Goal: Transaction & Acquisition: Purchase product/service

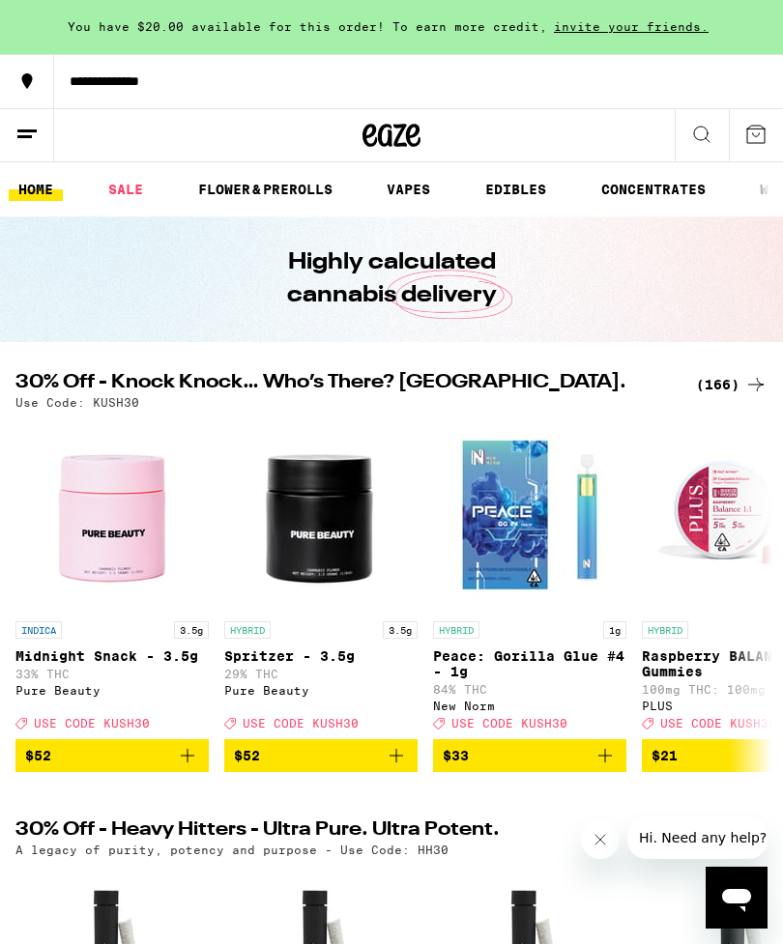
click at [729, 382] on div "(166)" at bounding box center [732, 384] width 72 height 23
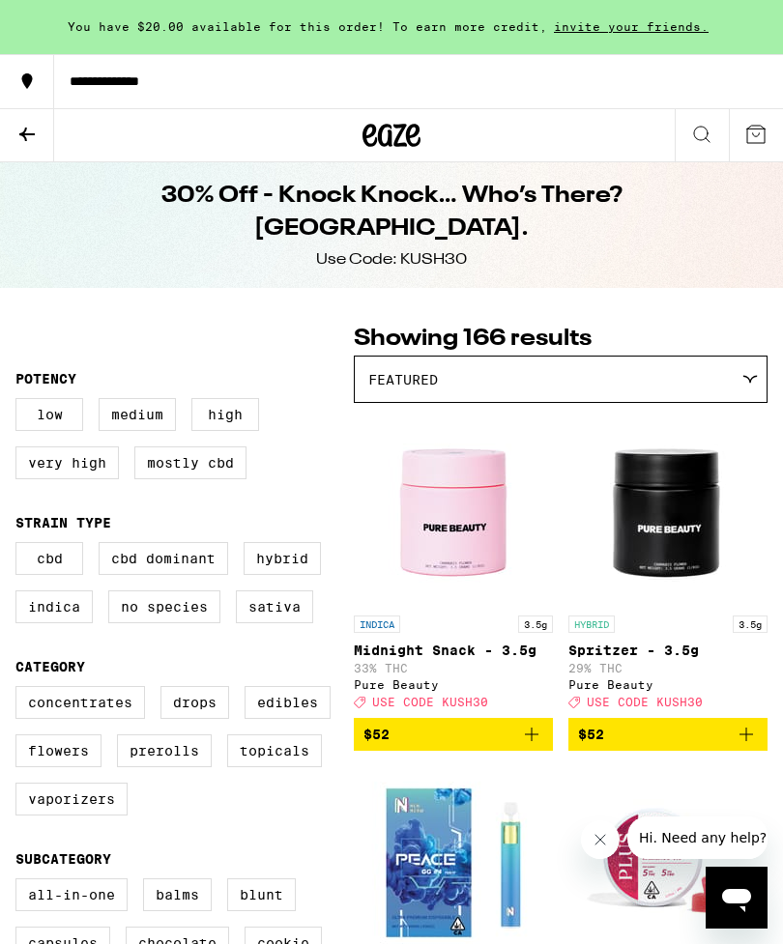
click at [62, 767] on label "Flowers" at bounding box center [58, 750] width 86 height 33
click at [20, 690] on input "Flowers" at bounding box center [19, 689] width 1 height 1
checkbox input "true"
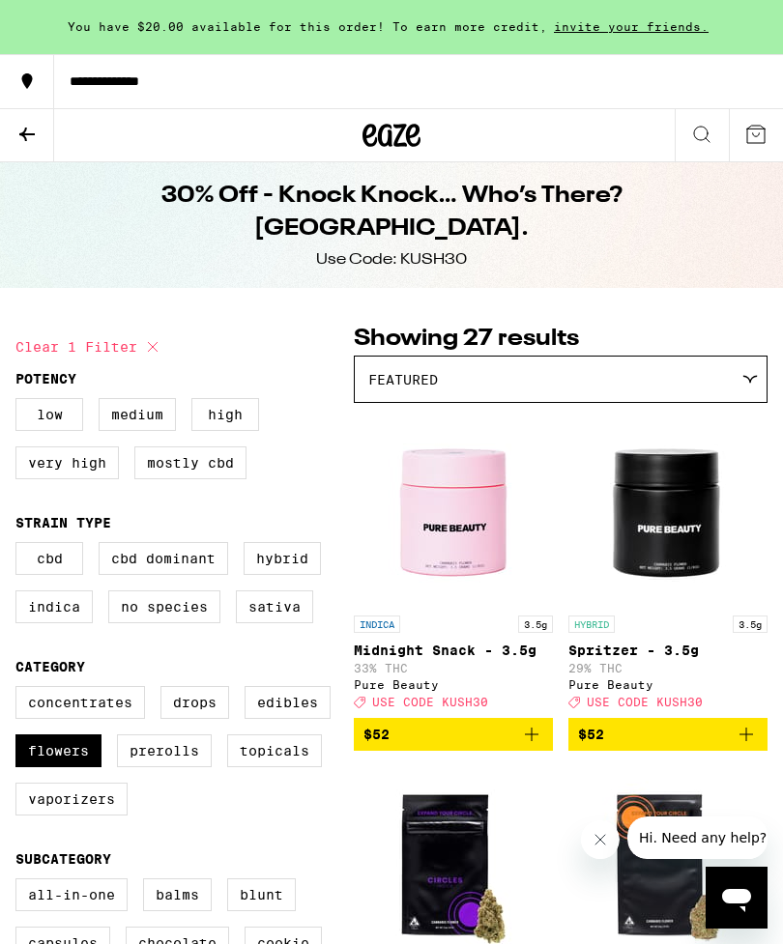
click at [752, 380] on icon at bounding box center [749, 379] width 15 height 9
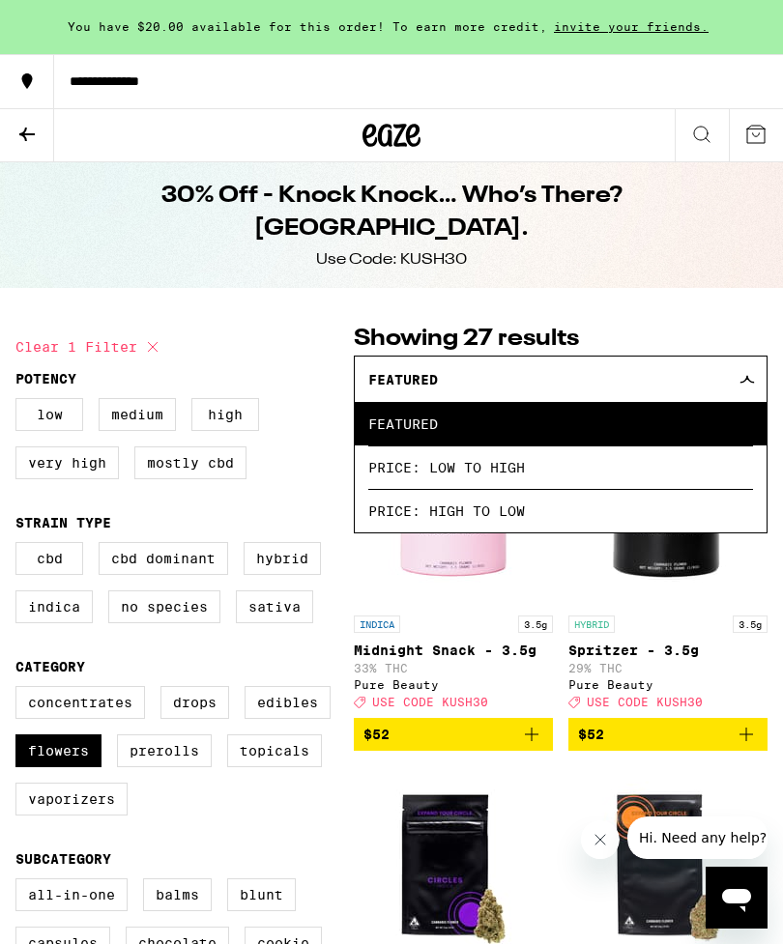
click at [659, 478] on span "Price: Low to High" at bounding box center [560, 466] width 385 height 43
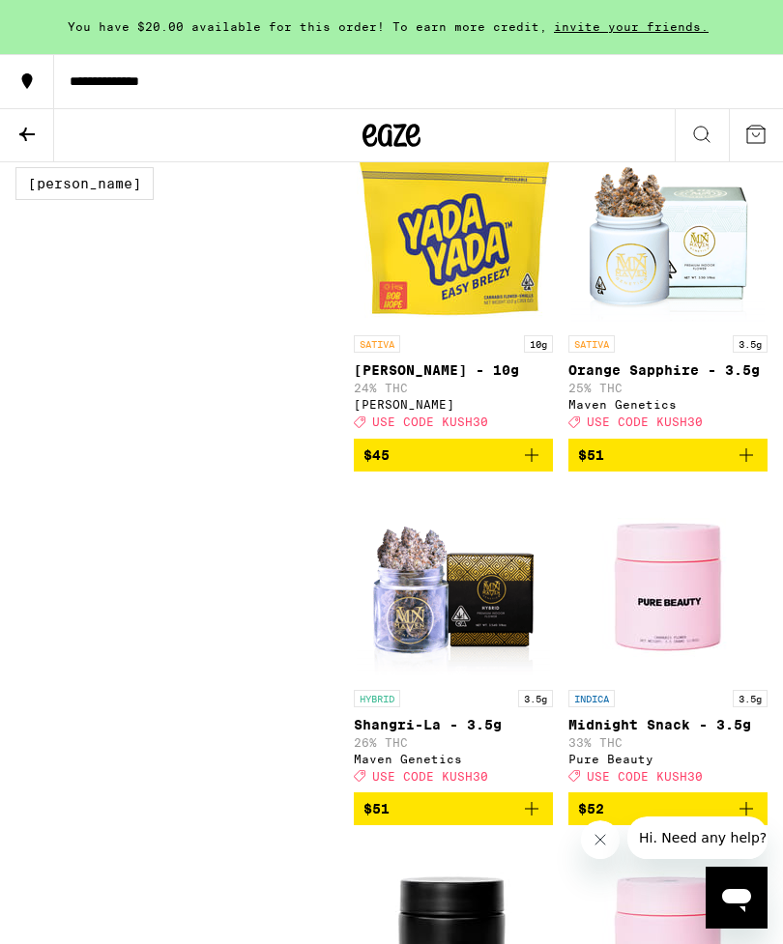
scroll to position [2110, 0]
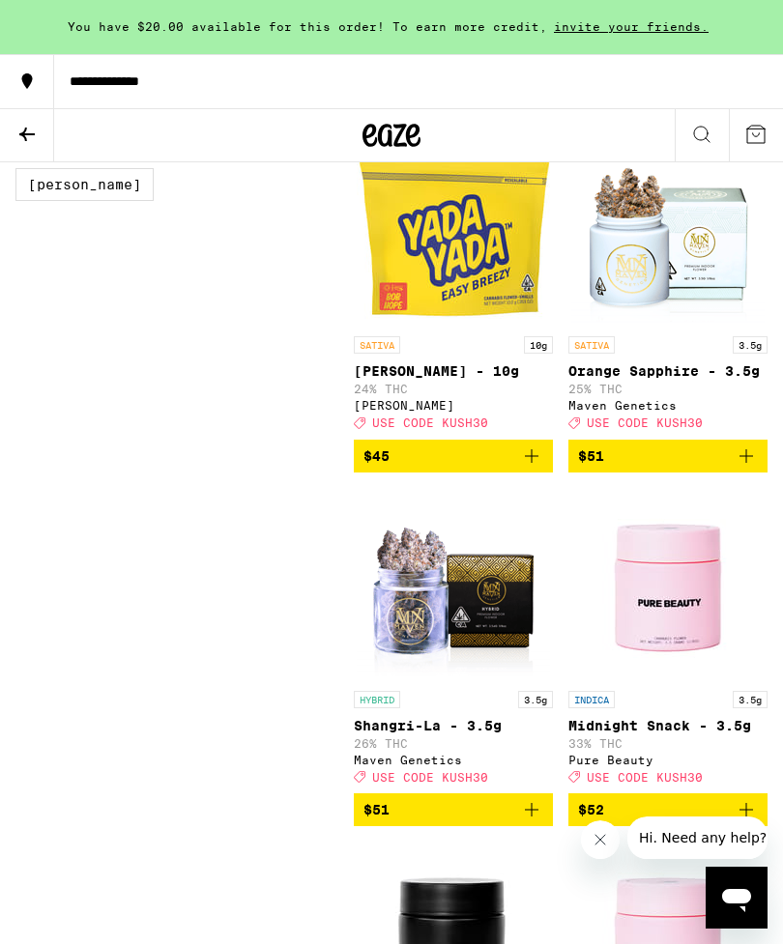
click at [745, 468] on icon "Add to bag" at bounding box center [745, 455] width 23 height 23
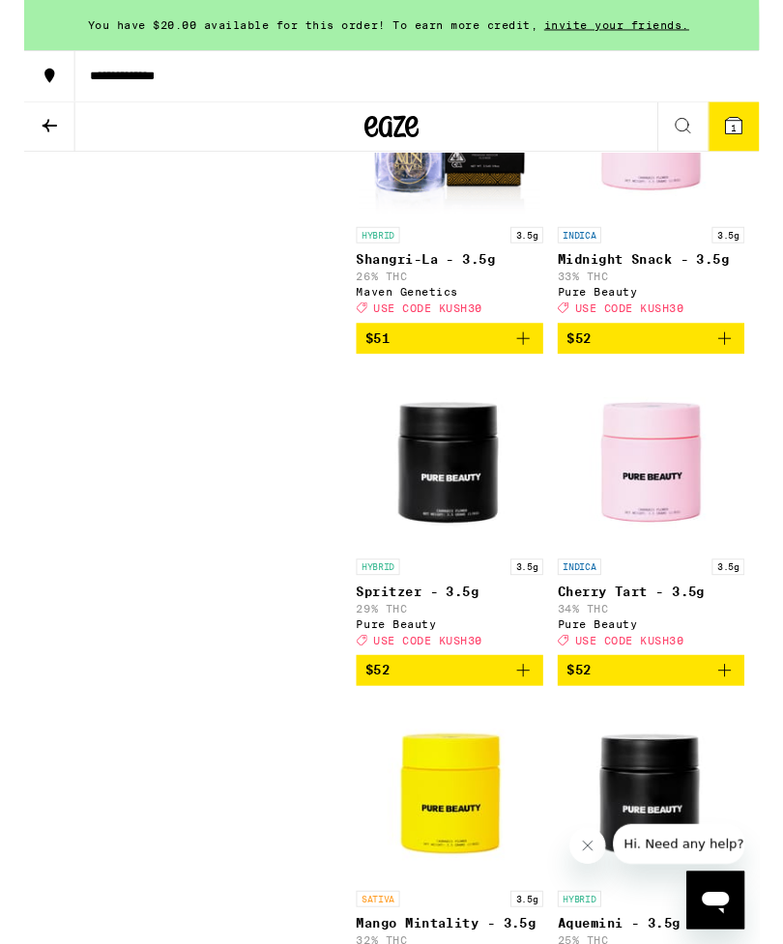
scroll to position [2561, 0]
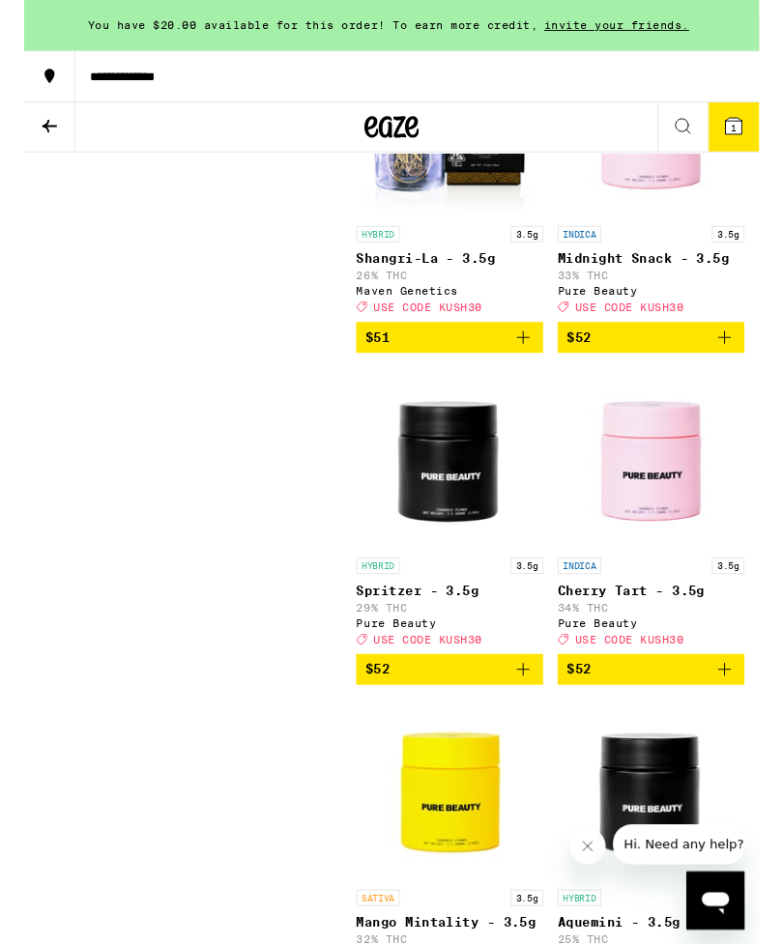
click at [748, 725] on icon "Add to bag" at bounding box center [745, 713] width 23 height 23
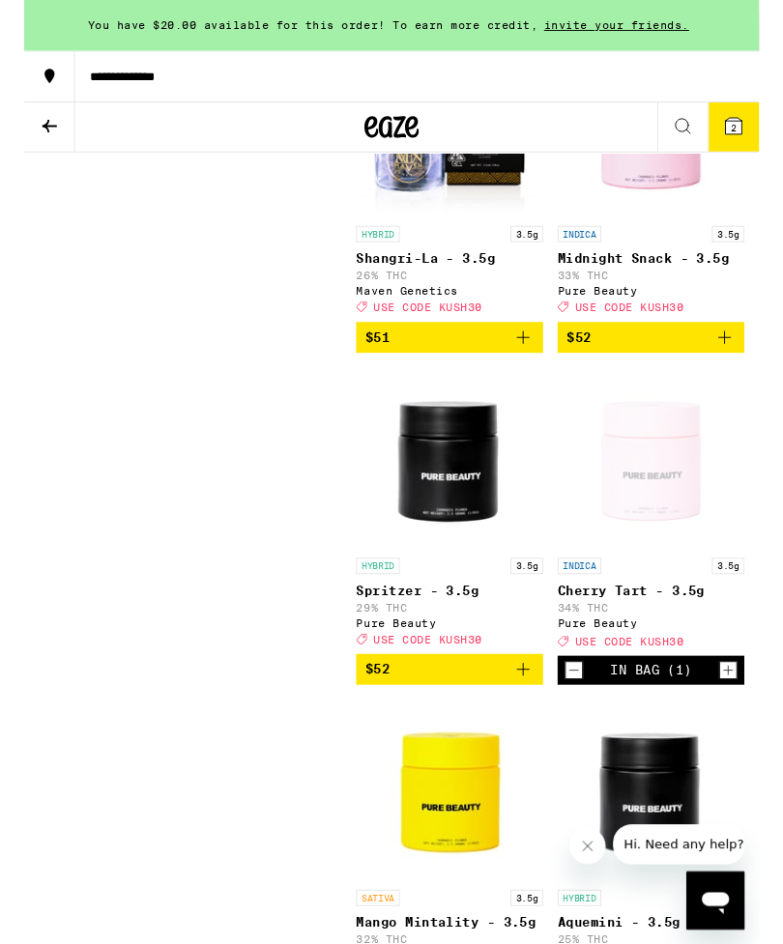
click at [766, 137] on icon at bounding box center [755, 134] width 23 height 23
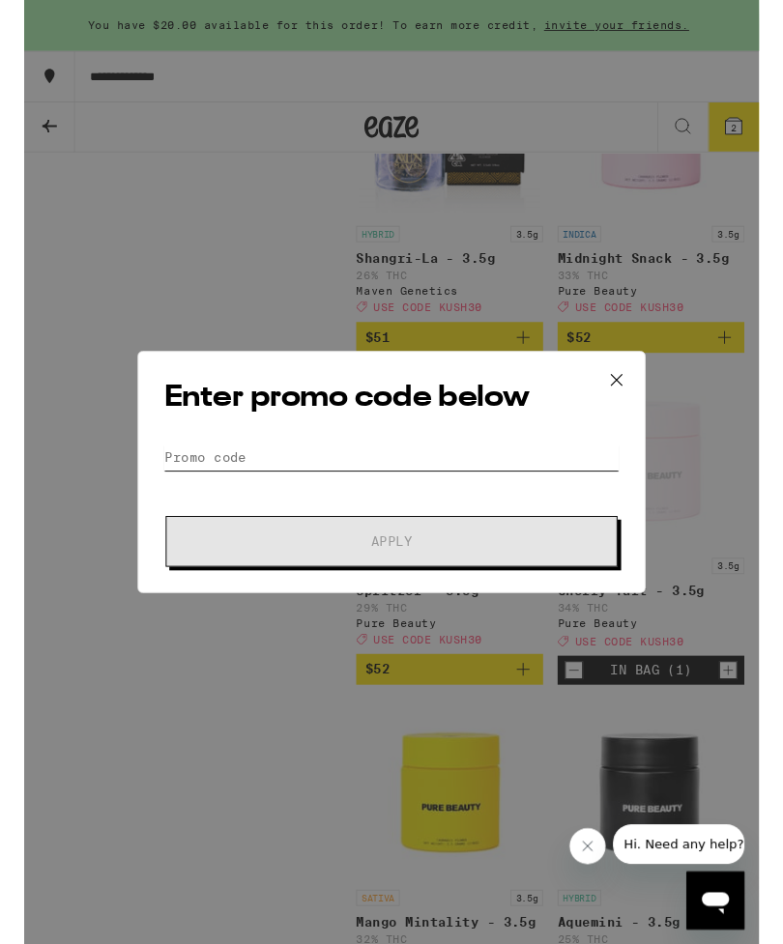
click at [194, 483] on input "Promo Code" at bounding box center [391, 487] width 485 height 29
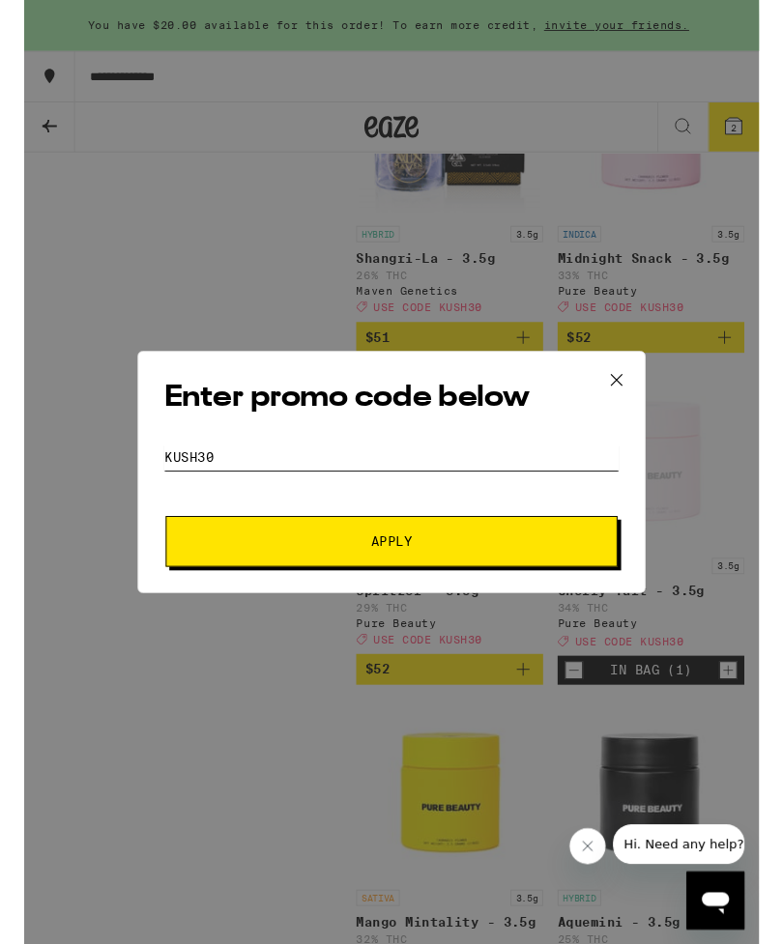
type input "Kush30"
click at [558, 587] on button "Apply" at bounding box center [391, 577] width 481 height 54
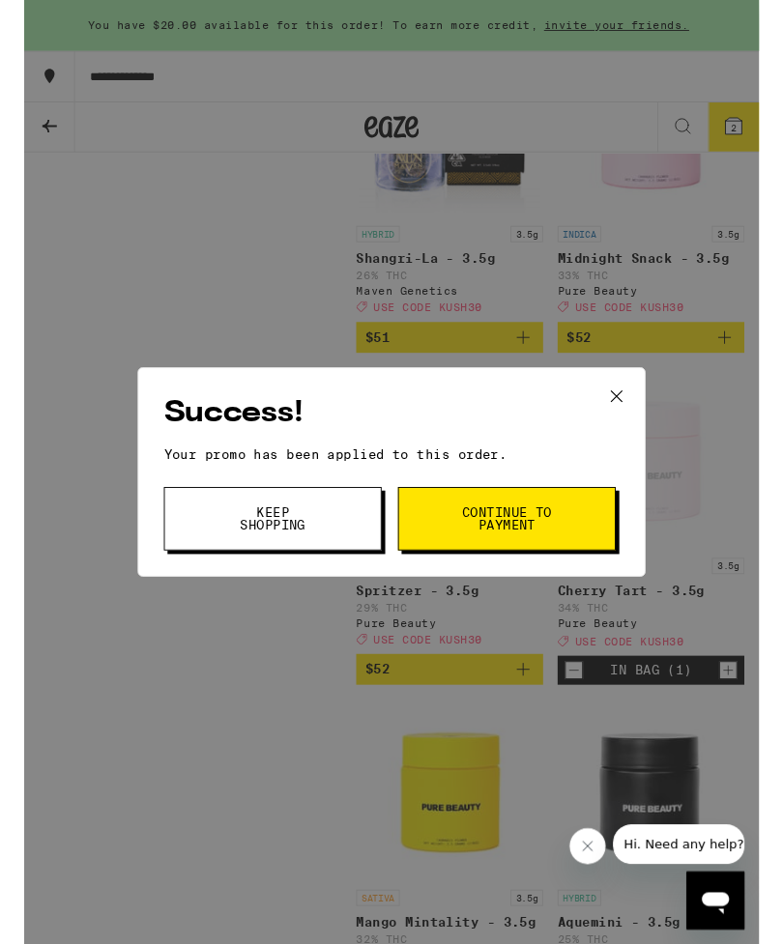
click at [561, 546] on span "Continue to payment" at bounding box center [514, 552] width 99 height 27
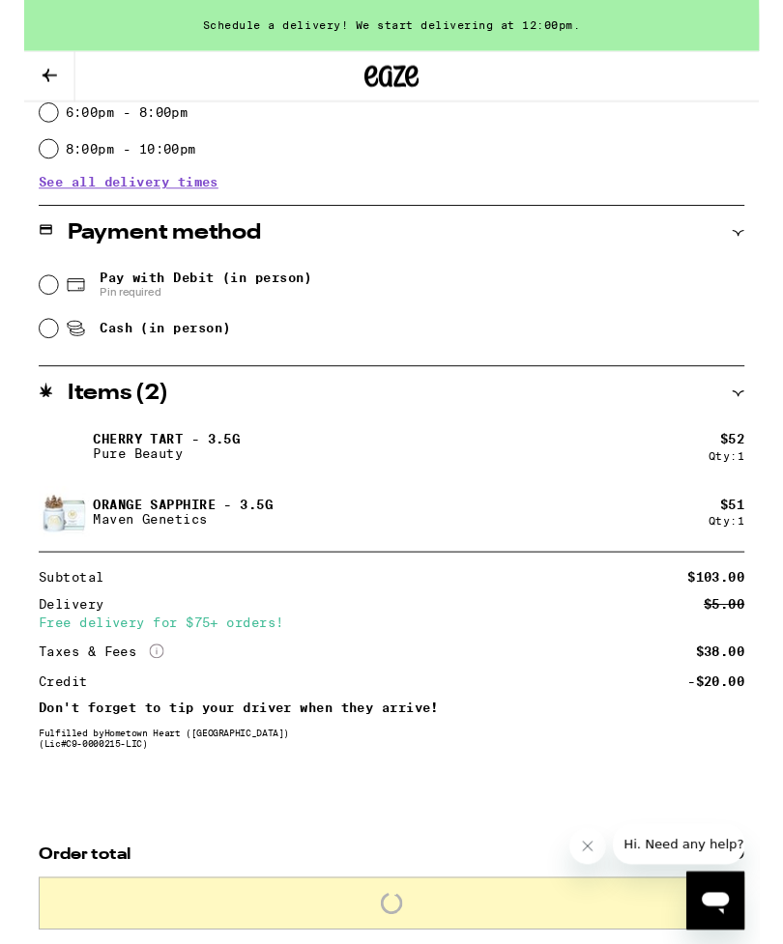
scroll to position [46, 0]
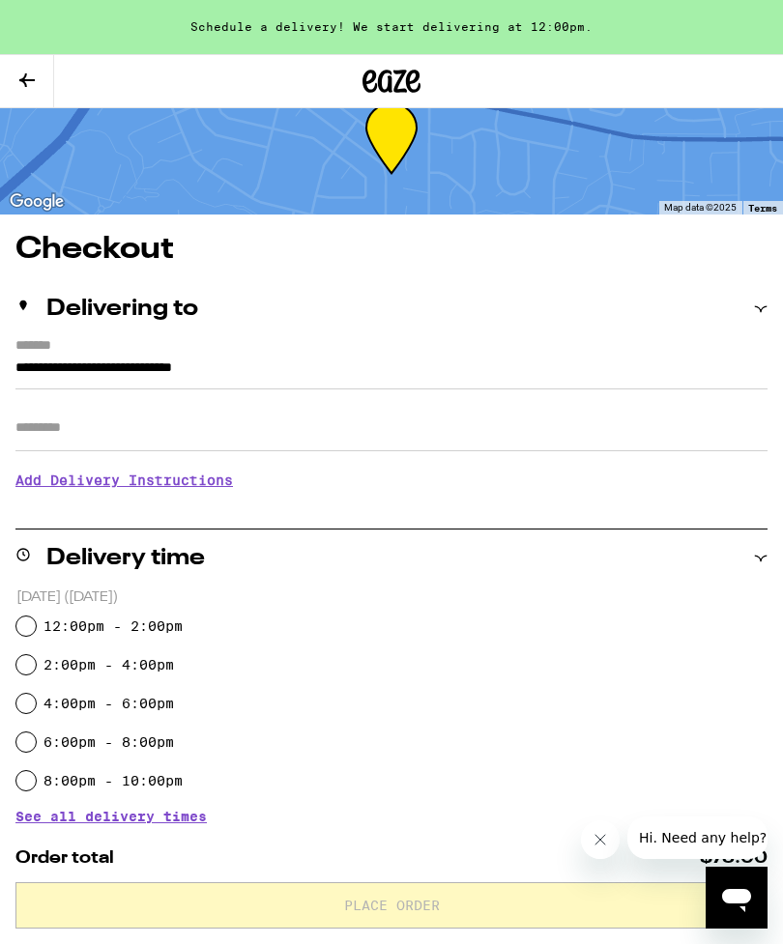
click at [27, 623] on input "12:00pm - 2:00pm" at bounding box center [25, 625] width 19 height 19
radio input "true"
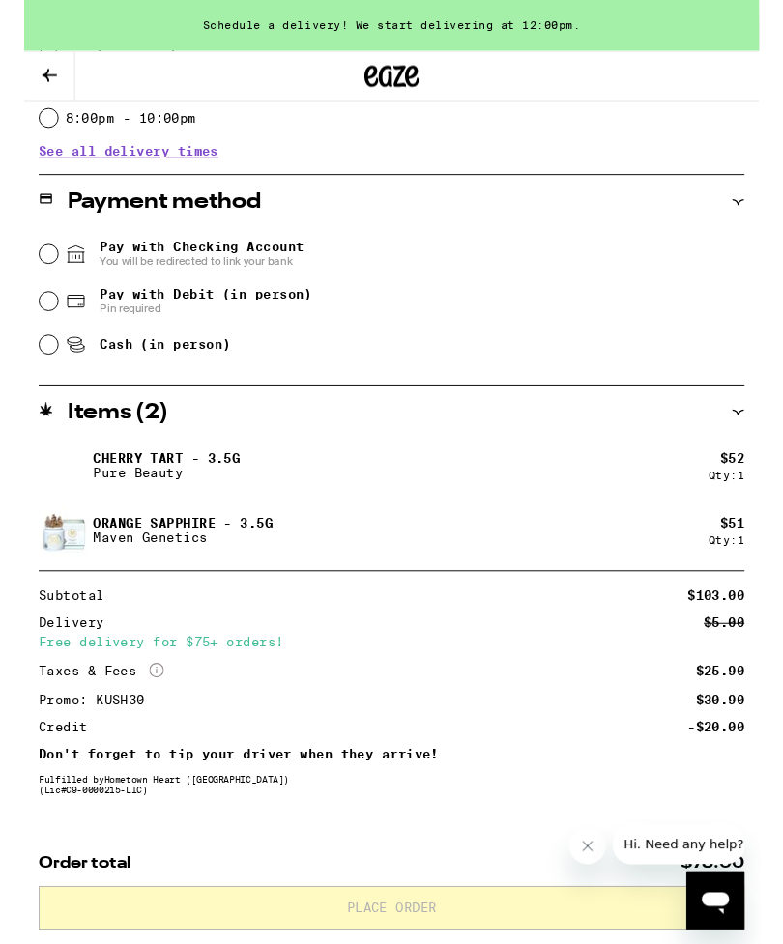
scroll to position [761, 0]
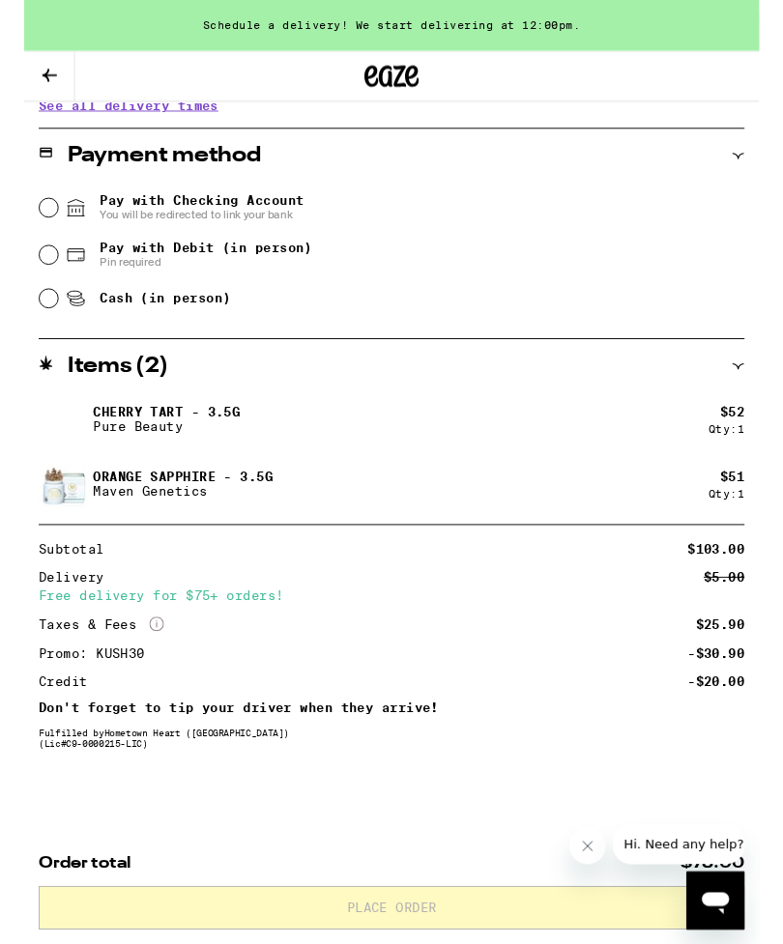
click at [34, 267] on input "Pay with Debit (in person) Pin required" at bounding box center [25, 271] width 19 height 19
radio input "true"
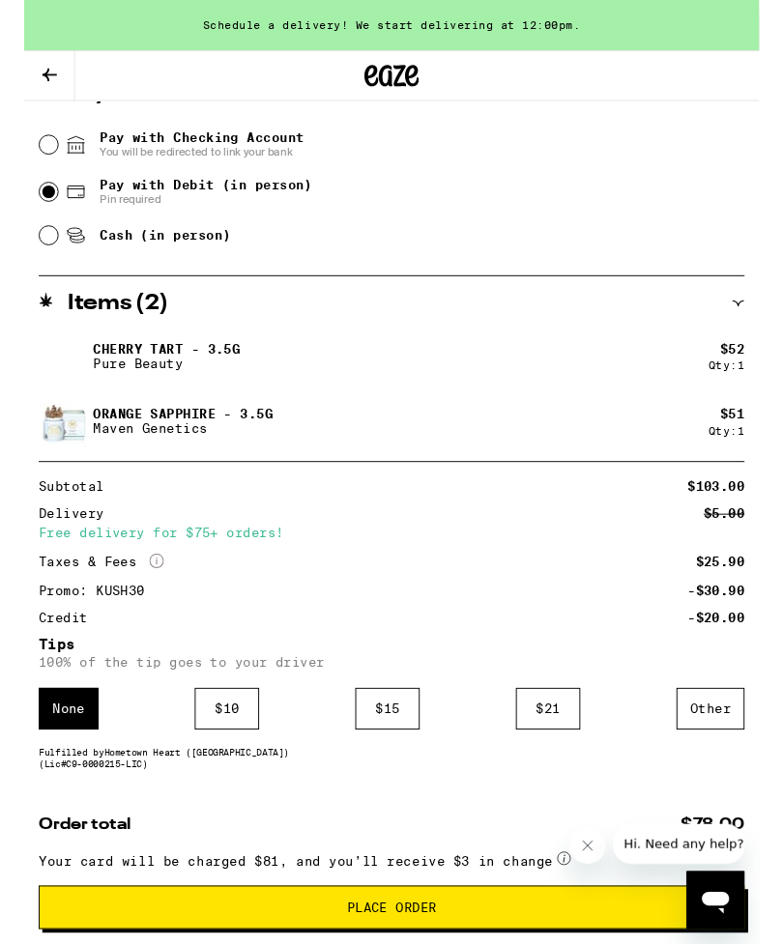
scroll to position [893, 0]
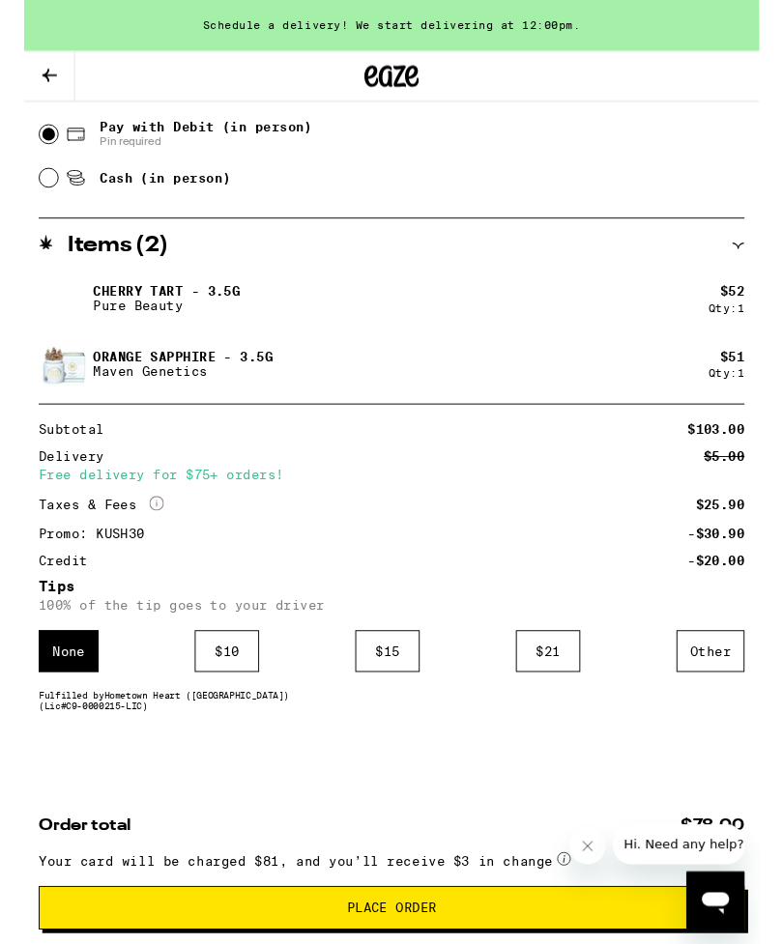
click at [732, 683] on div "Other" at bounding box center [731, 694] width 72 height 44
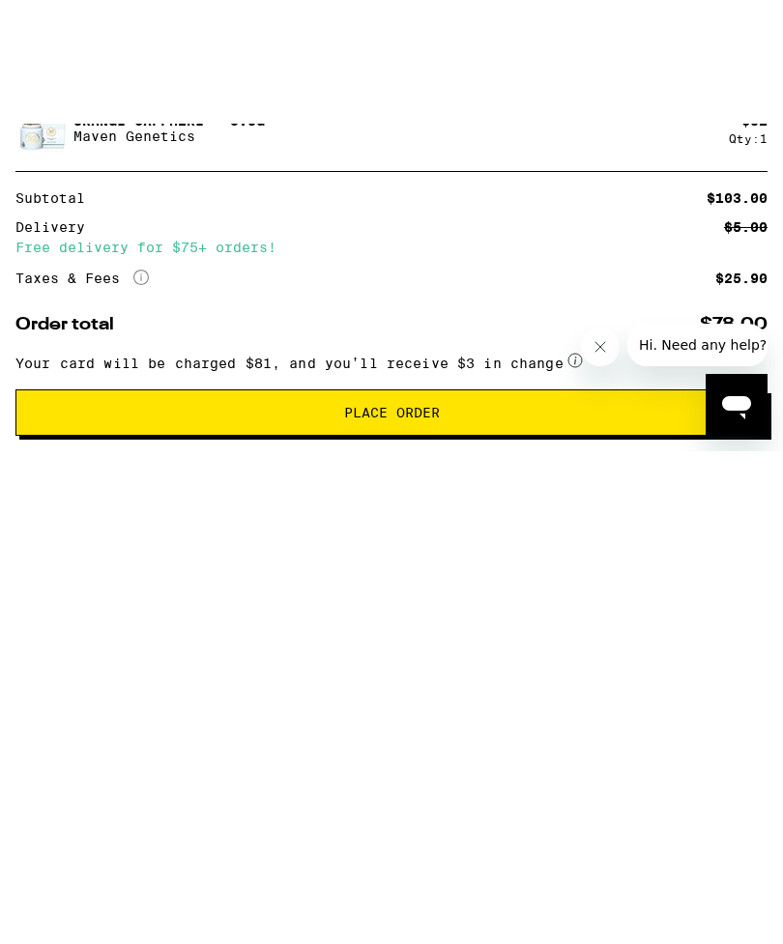
scroll to position [1015, 0]
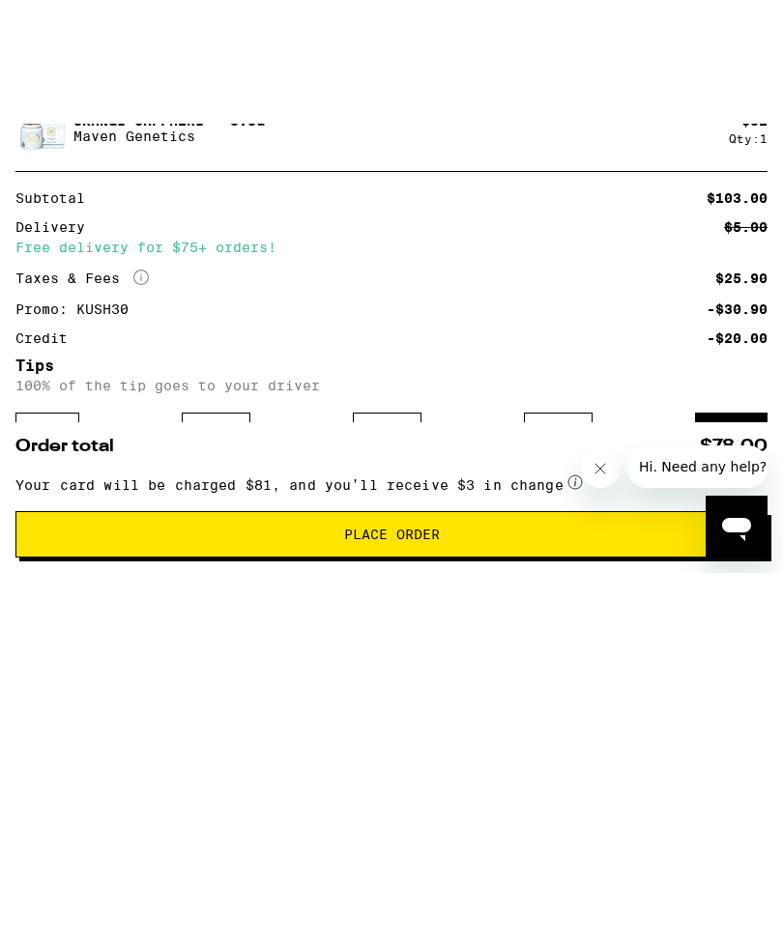
type input "2"
click at [102, 530] on div "**********" at bounding box center [391, 97] width 783 height 1662
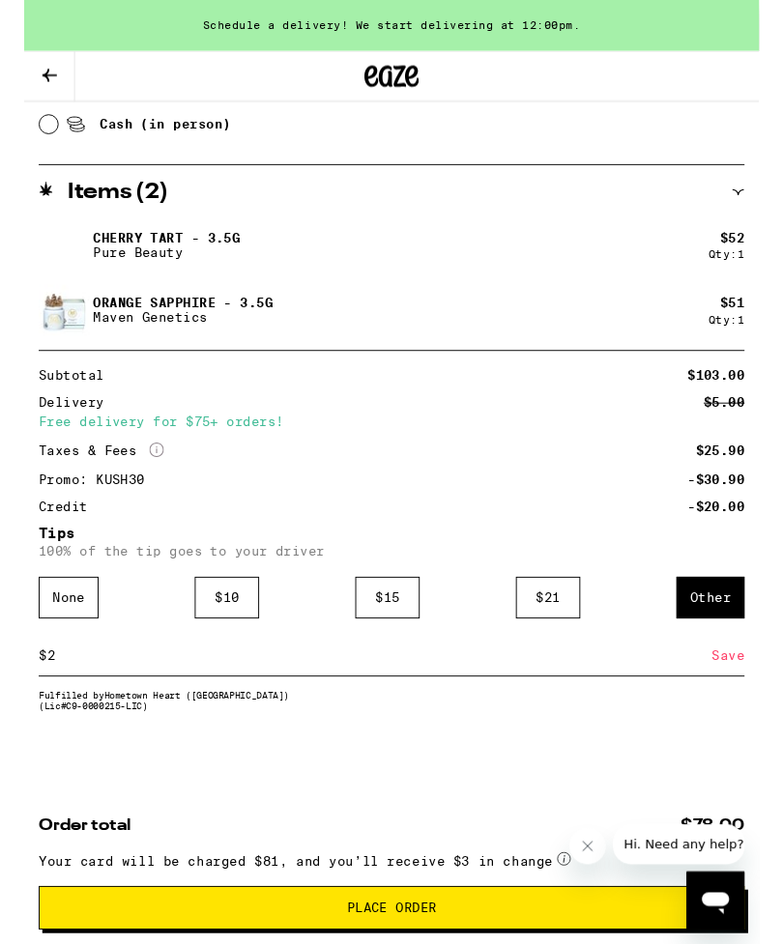
click at [756, 695] on div "Save" at bounding box center [749, 698] width 35 height 43
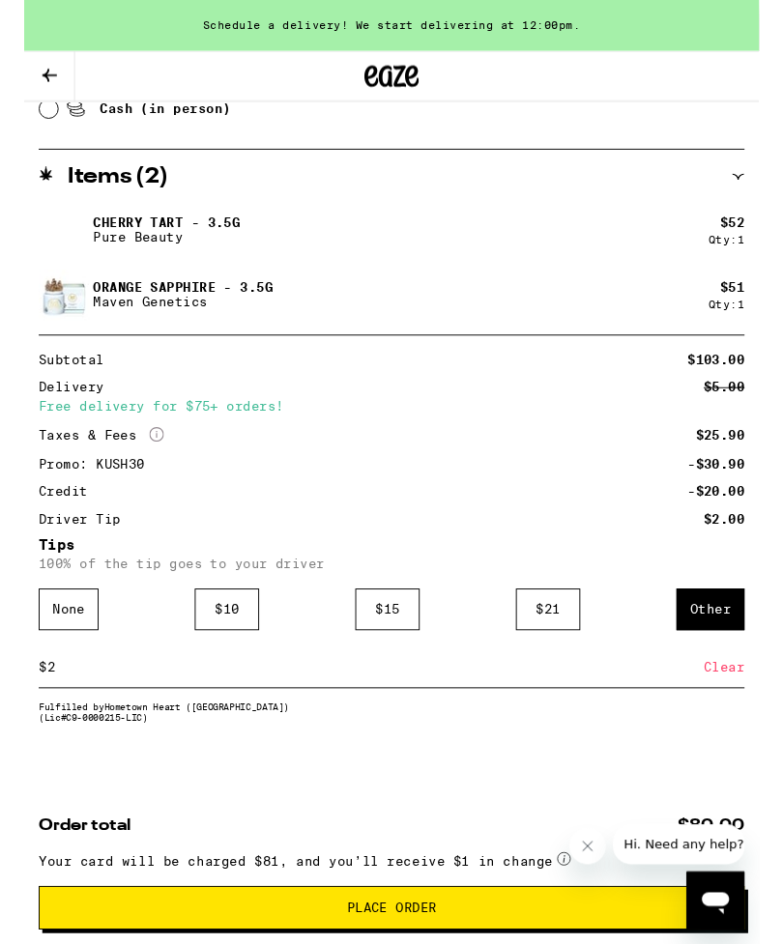
click at [745, 644] on div "Other" at bounding box center [731, 649] width 72 height 44
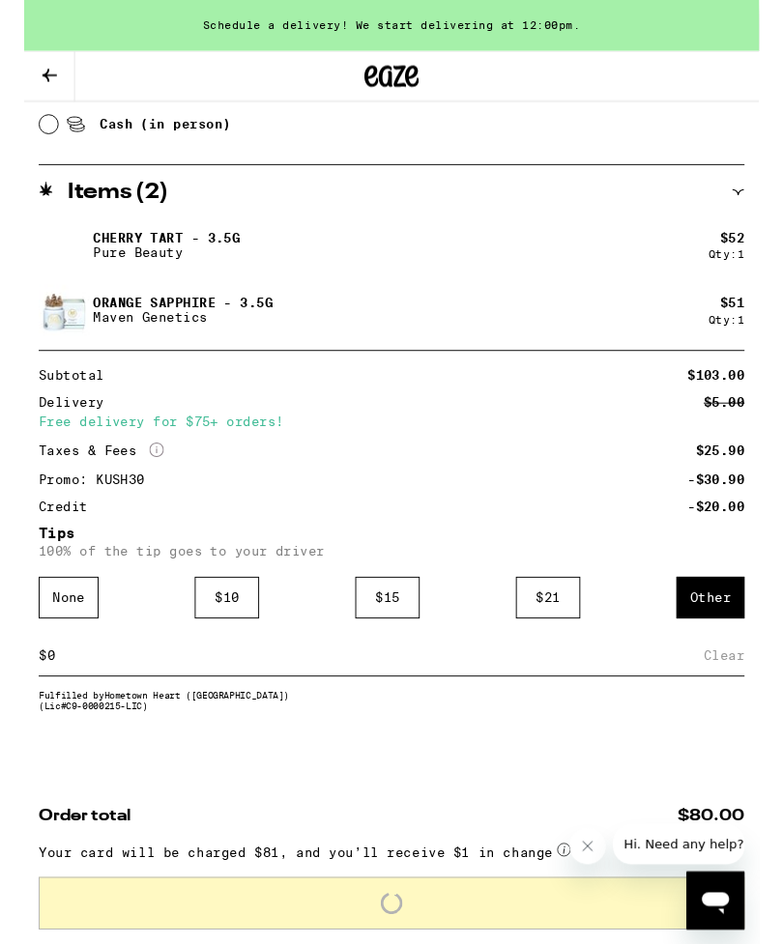
click at [48, 697] on input at bounding box center [374, 698] width 700 height 17
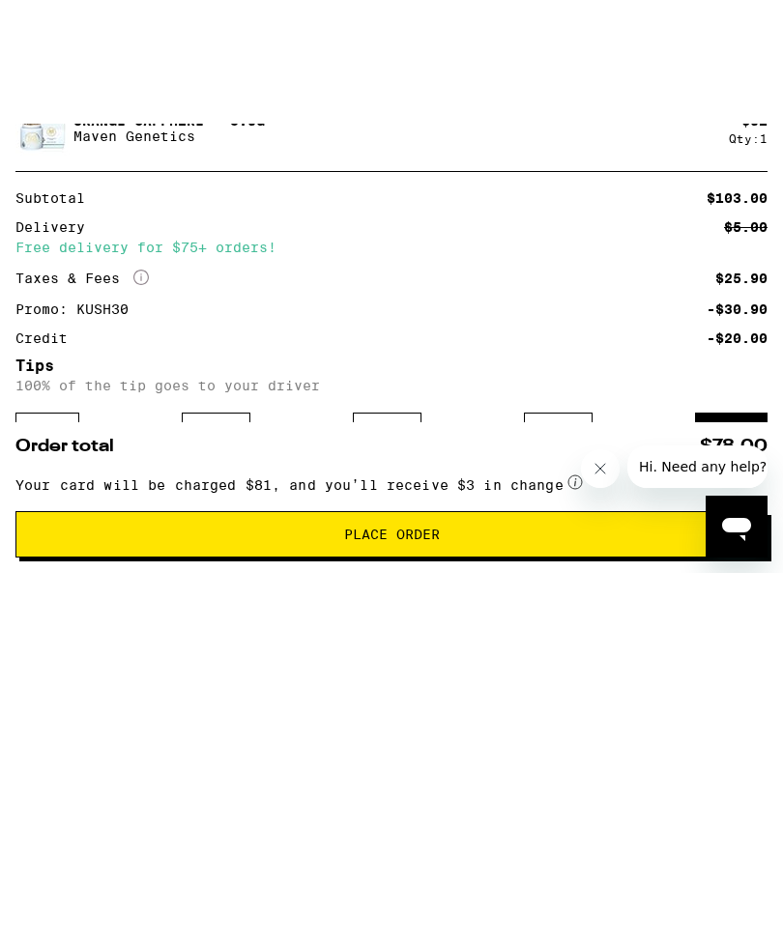
type input "3"
click at [750, 599] on div "Save" at bounding box center [749, 620] width 35 height 43
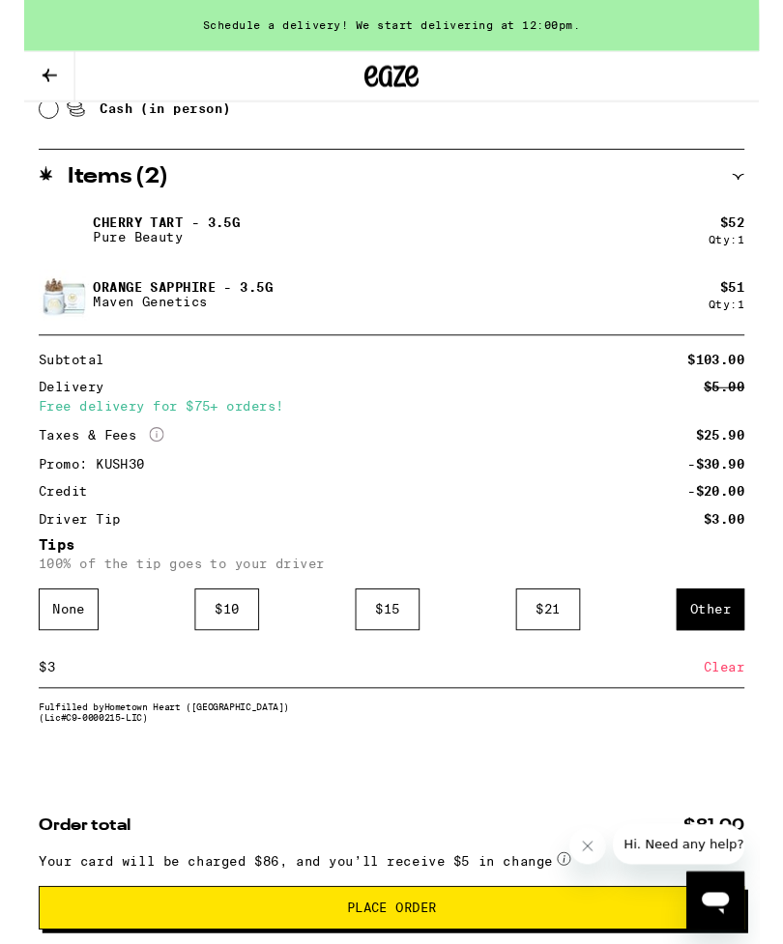
click at [749, 727] on div "Clear" at bounding box center [745, 711] width 43 height 43
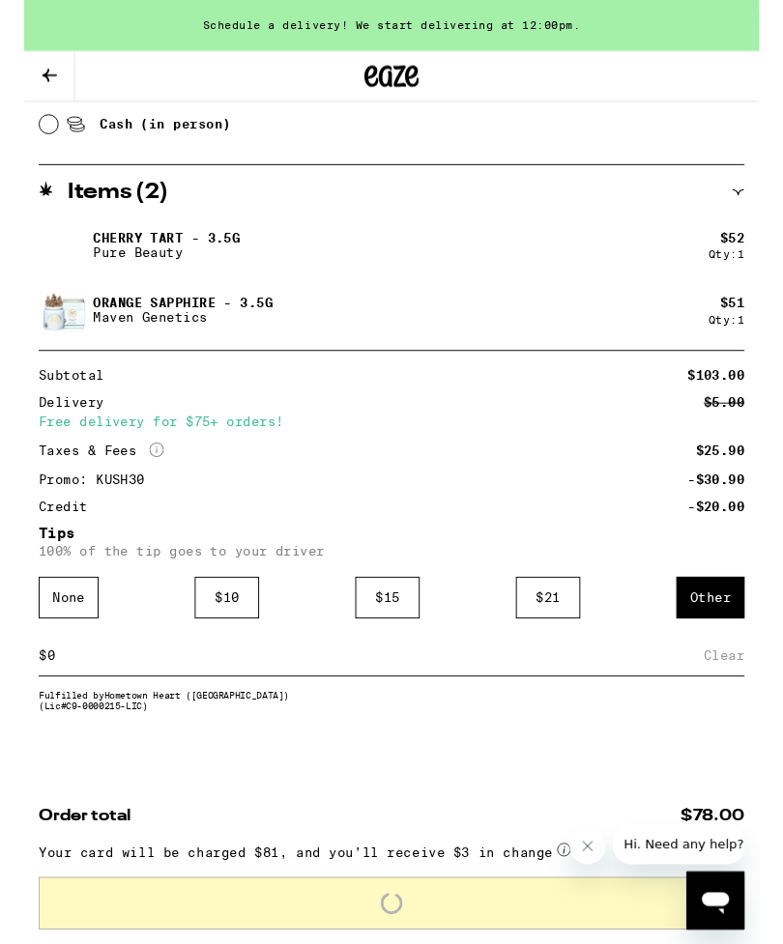
scroll to position [924, 0]
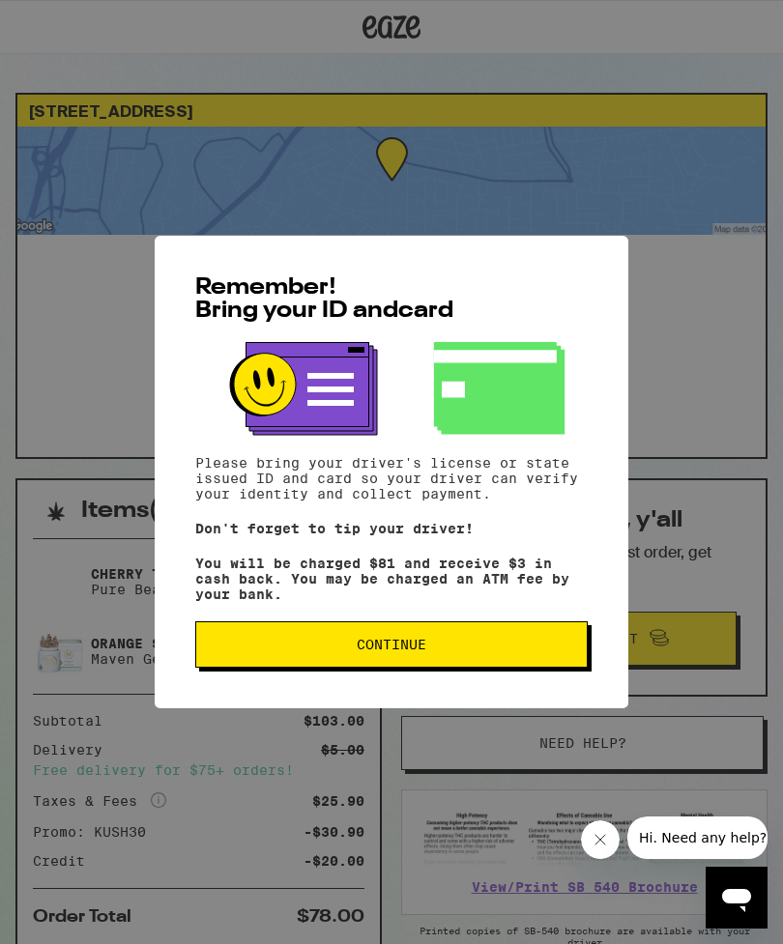
click at [518, 663] on button "Continue" at bounding box center [391, 644] width 392 height 46
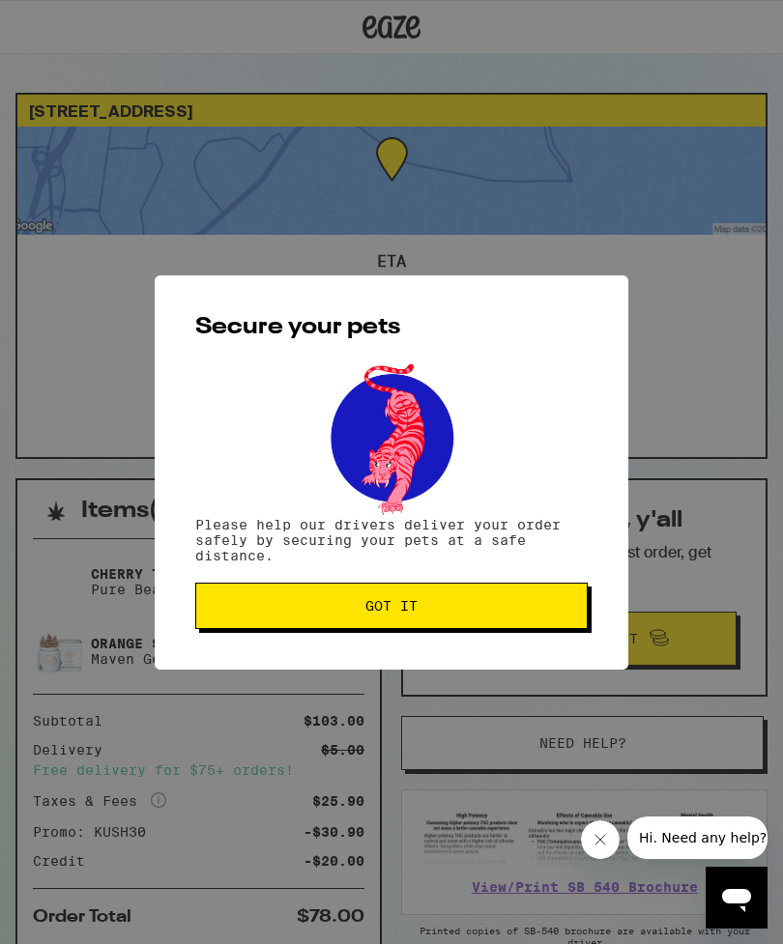
click at [524, 616] on button "Got it" at bounding box center [391, 606] width 392 height 46
